Goal: Check status: Check status

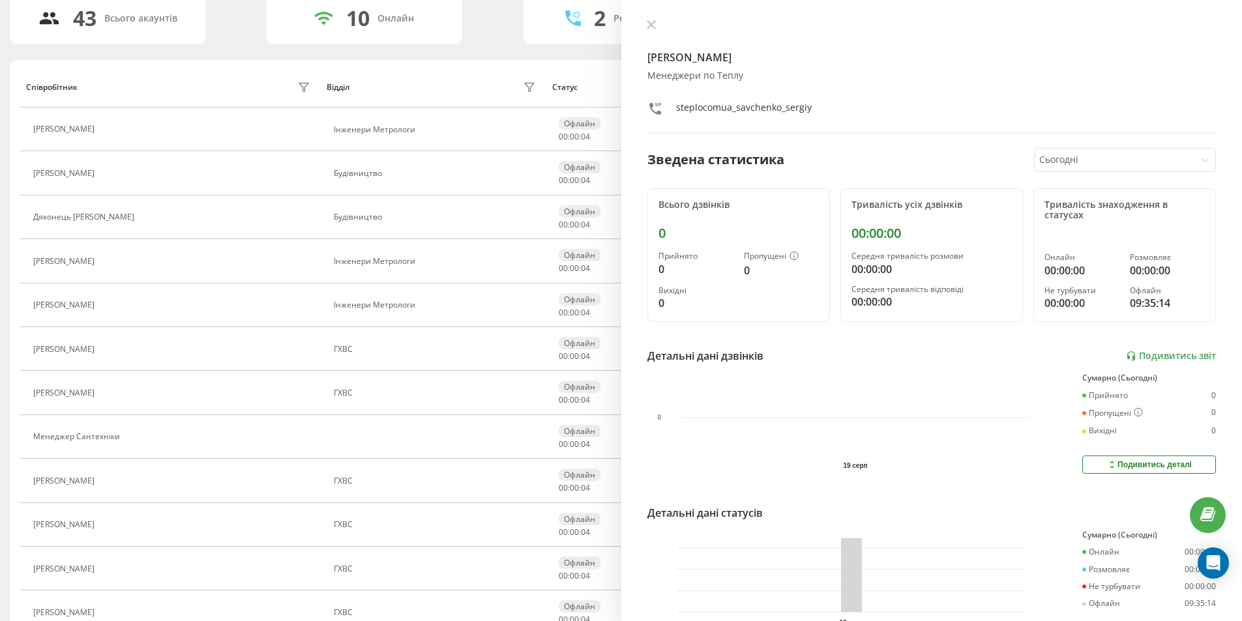
scroll to position [196, 0]
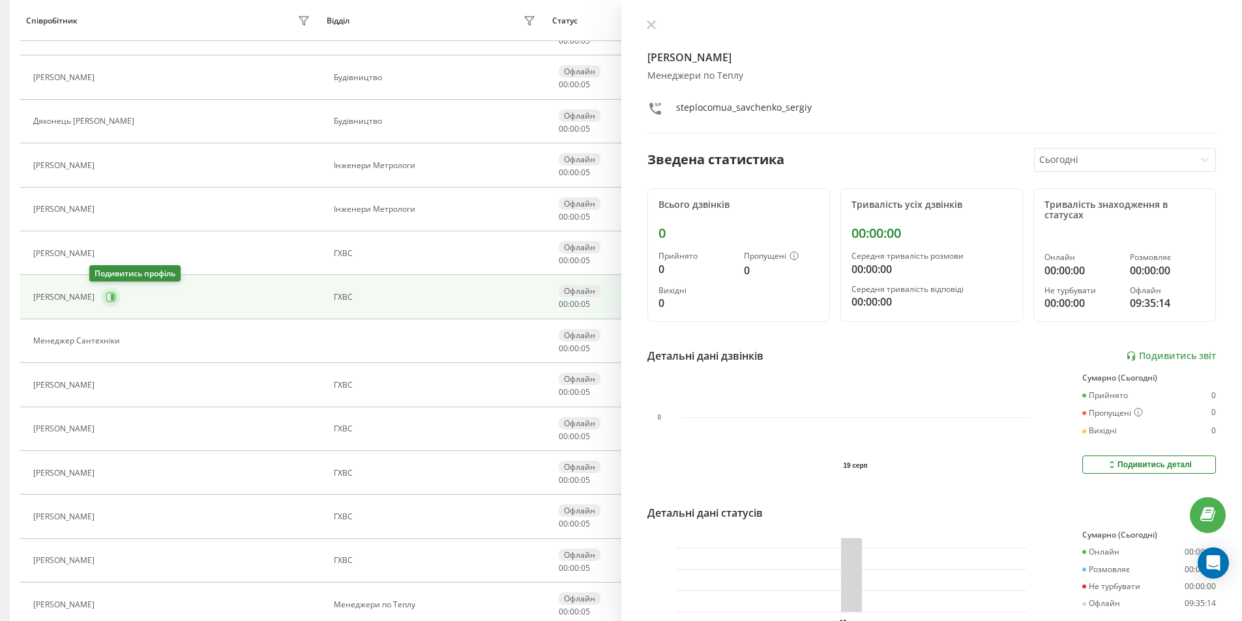
click at [106, 295] on icon at bounding box center [111, 297] width 10 height 10
click at [656, 25] on button at bounding box center [651, 26] width 17 height 12
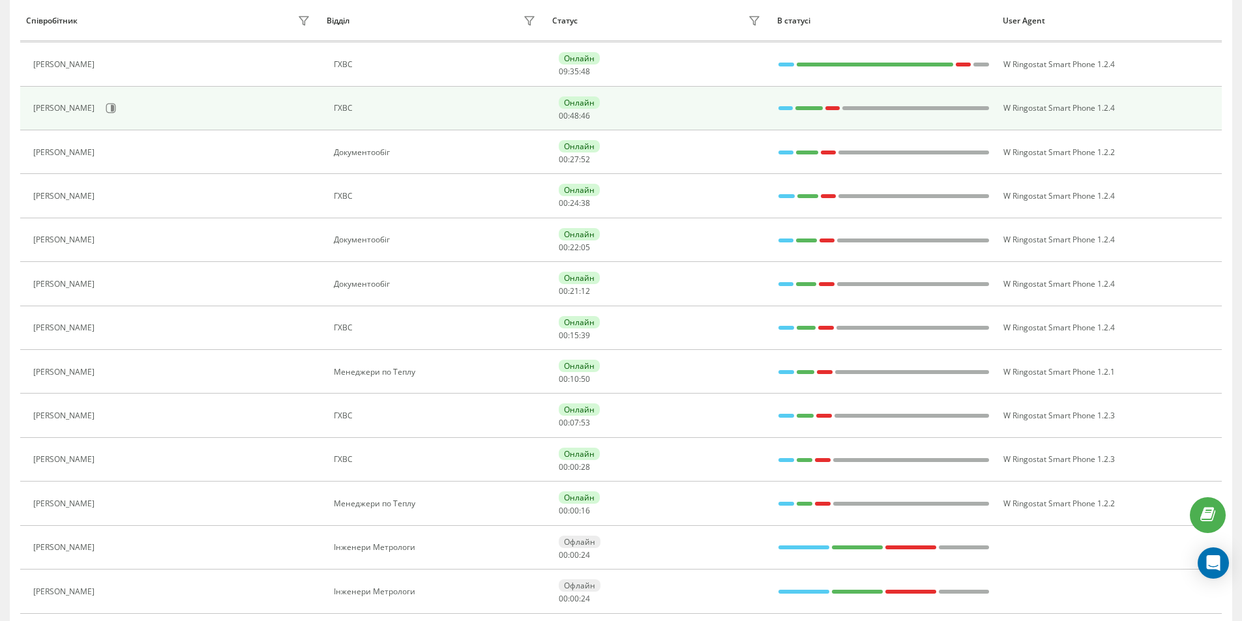
scroll to position [326, 0]
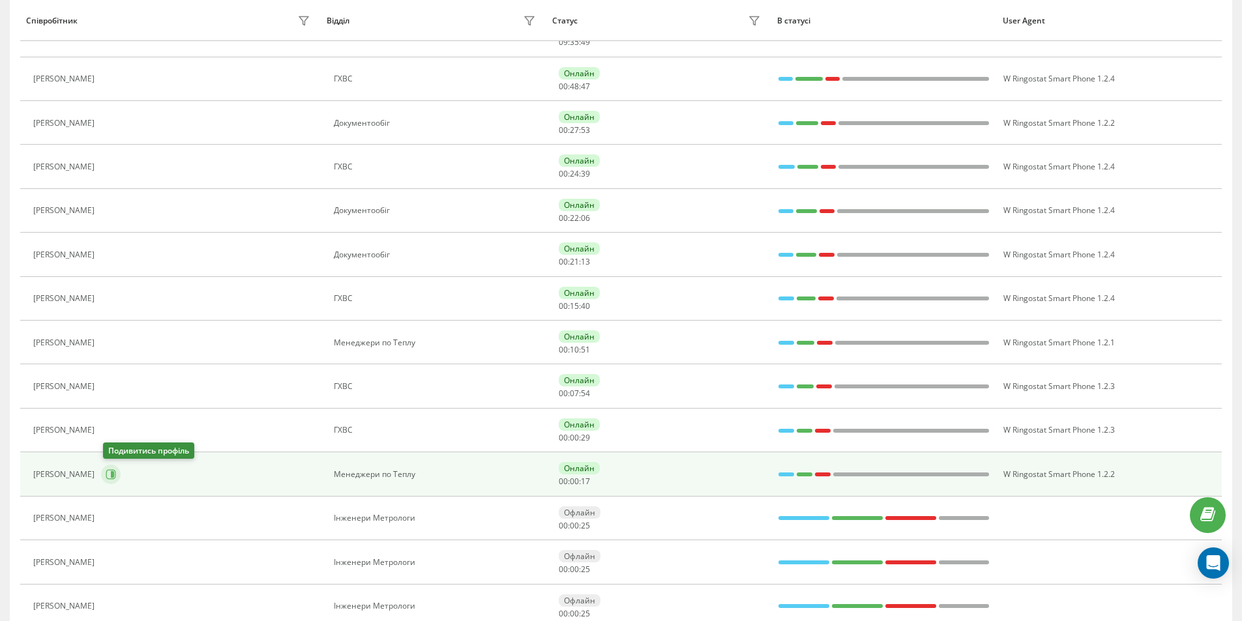
click at [111, 480] on button at bounding box center [111, 475] width 20 height 20
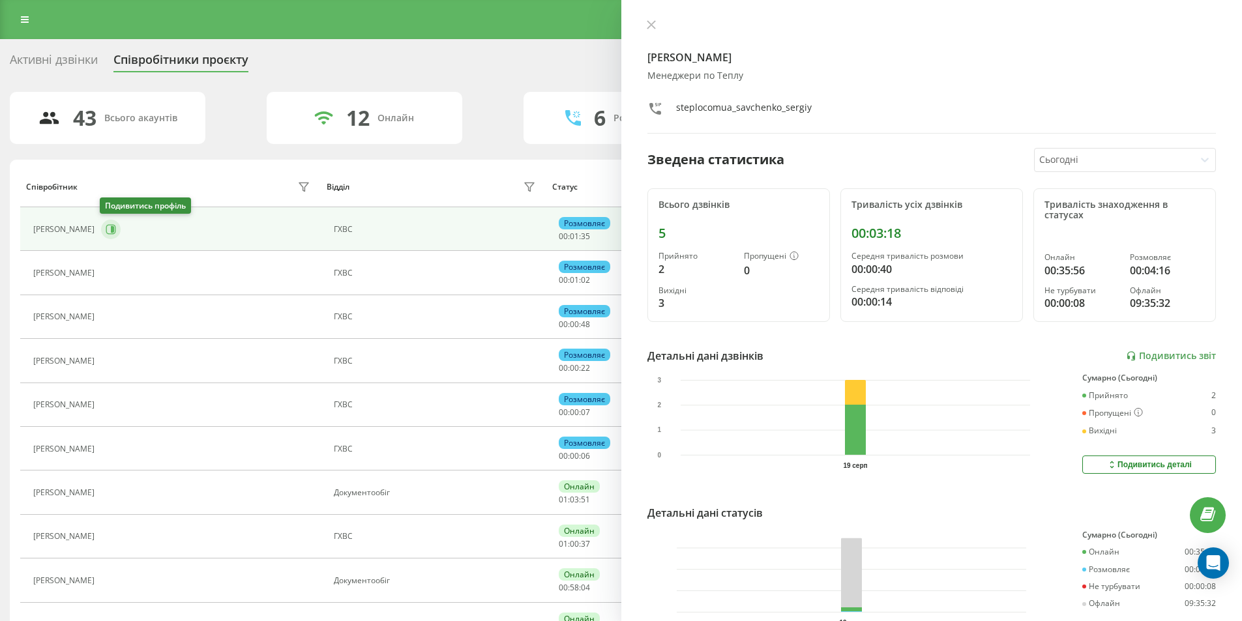
click at [113, 231] on icon at bounding box center [112, 229] width 3 height 7
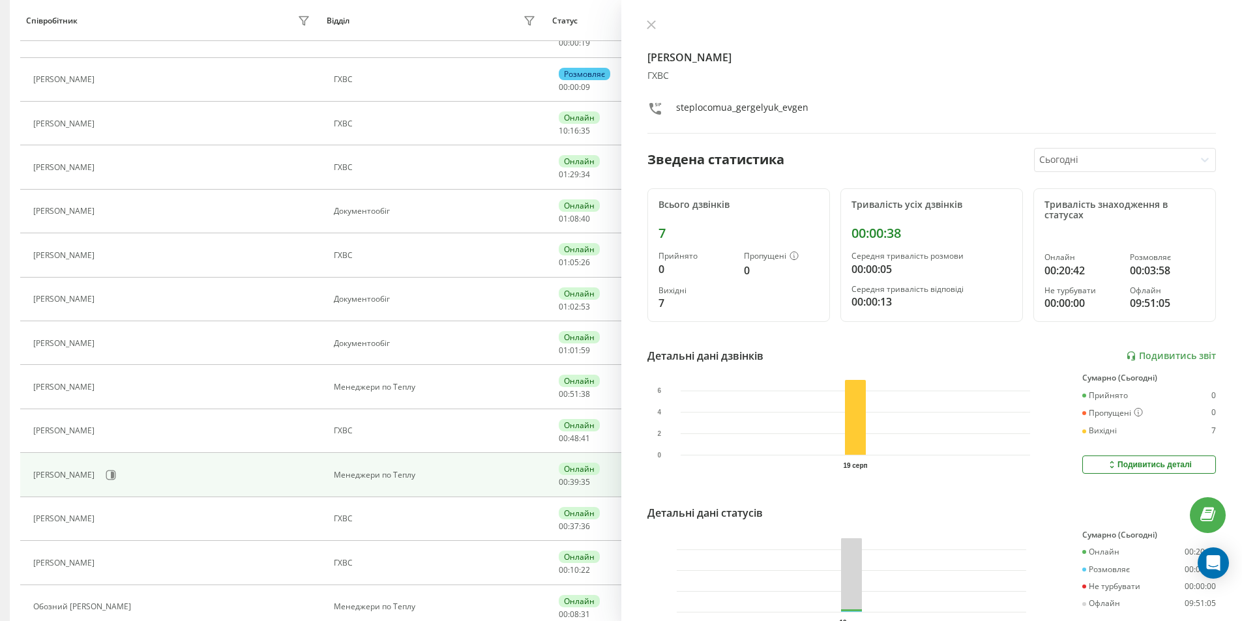
scroll to position [326, 0]
click at [116, 475] on icon at bounding box center [111, 474] width 10 height 10
